Goal: Find specific fact

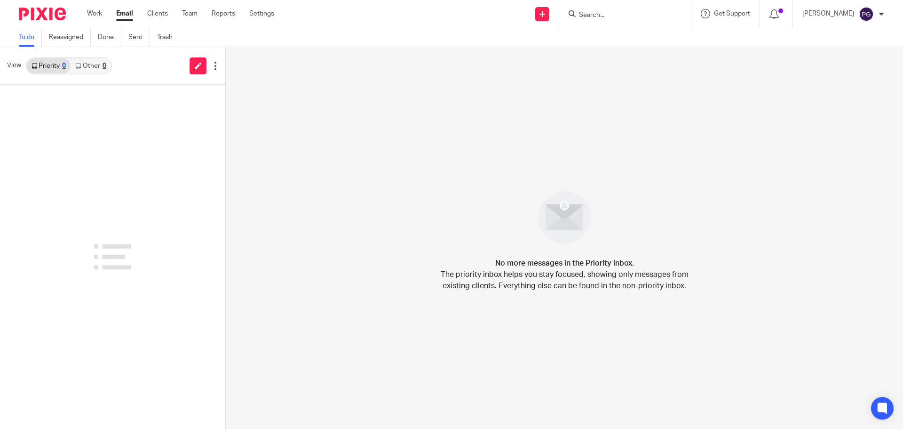
drag, startPoint x: 604, startPoint y: 19, endPoint x: 610, endPoint y: 16, distance: 7.4
click at [605, 18] on input "Search" at bounding box center [620, 15] width 85 height 8
type input "sb"
click at [663, 46] on link at bounding box center [645, 41] width 138 height 22
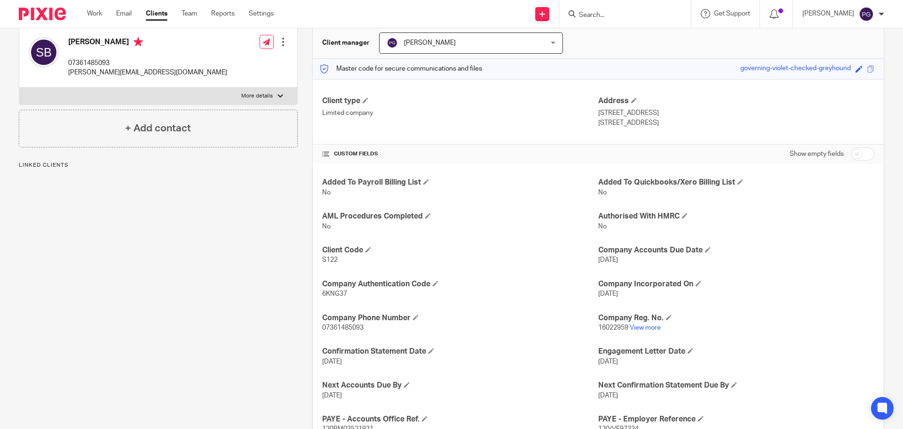
scroll to position [188, 0]
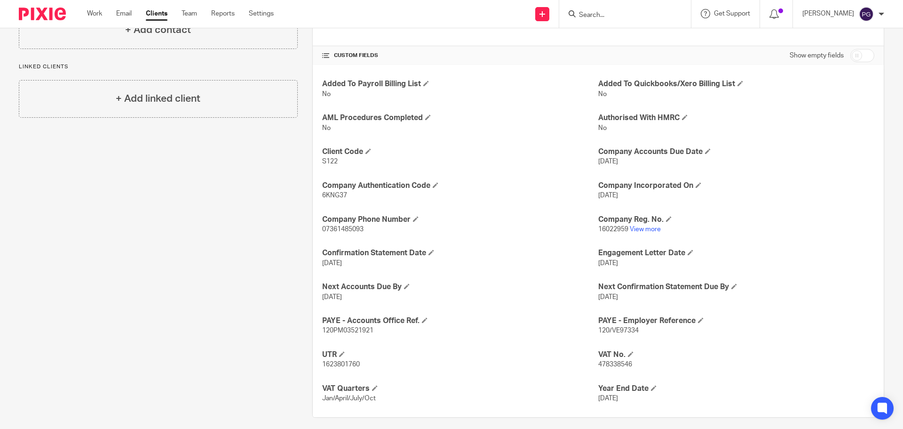
click at [607, 367] on span "478338546" at bounding box center [615, 364] width 34 height 7
copy span "478338546"
